Goal: Transaction & Acquisition: Purchase product/service

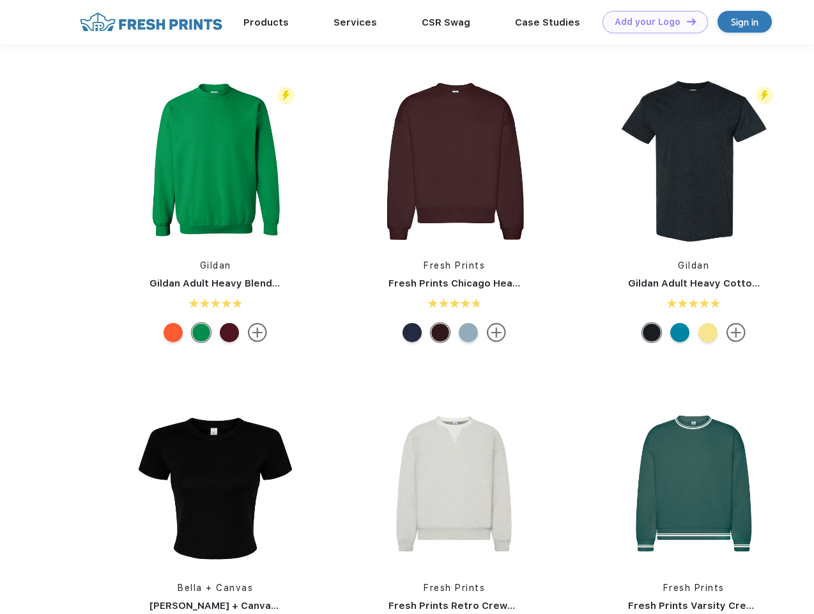
click at [651, 22] on link "Add your Logo Design Tool" at bounding box center [655, 22] width 105 height 22
click at [0, 0] on div "Design Tool" at bounding box center [0, 0] width 0 height 0
click at [686, 21] on link "Add your Logo Design Tool" at bounding box center [655, 22] width 105 height 22
click at [215, 161] on img at bounding box center [215, 161] width 170 height 170
click at [173, 332] on div at bounding box center [173, 332] width 19 height 19
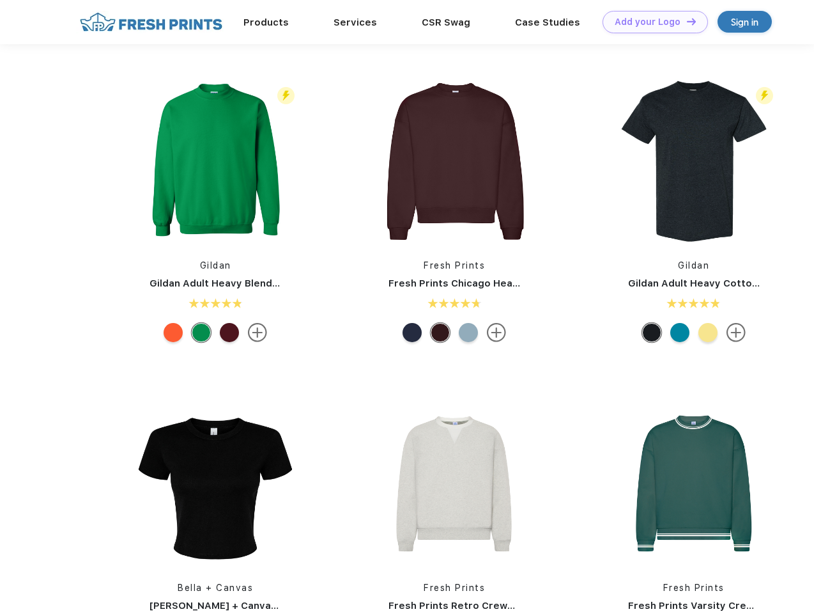
click at [201, 332] on div at bounding box center [201, 332] width 19 height 19
click at [229, 332] on div at bounding box center [229, 332] width 19 height 19
click at [454, 161] on img at bounding box center [454, 161] width 170 height 170
click at [412, 332] on div at bounding box center [412, 332] width 19 height 19
click at [440, 332] on div at bounding box center [440, 332] width 19 height 19
